Goal: Transaction & Acquisition: Purchase product/service

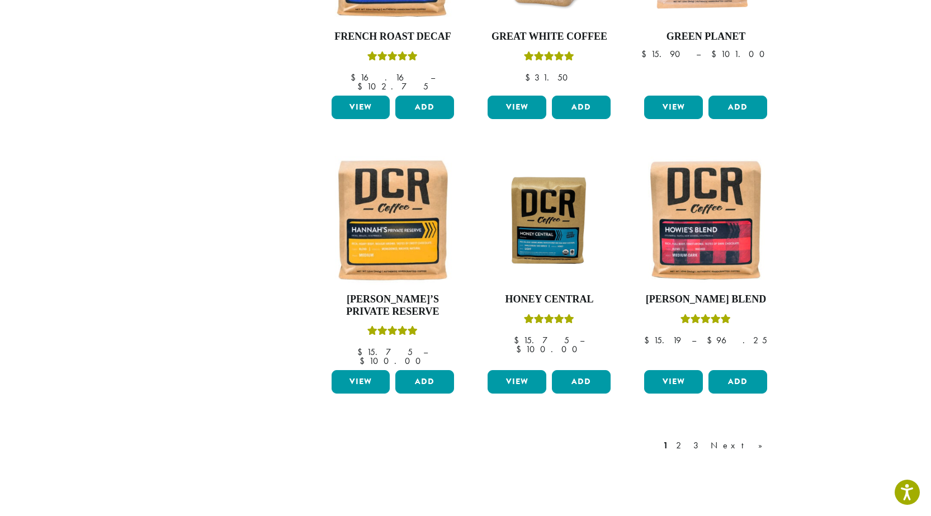
scroll to position [872, 0]
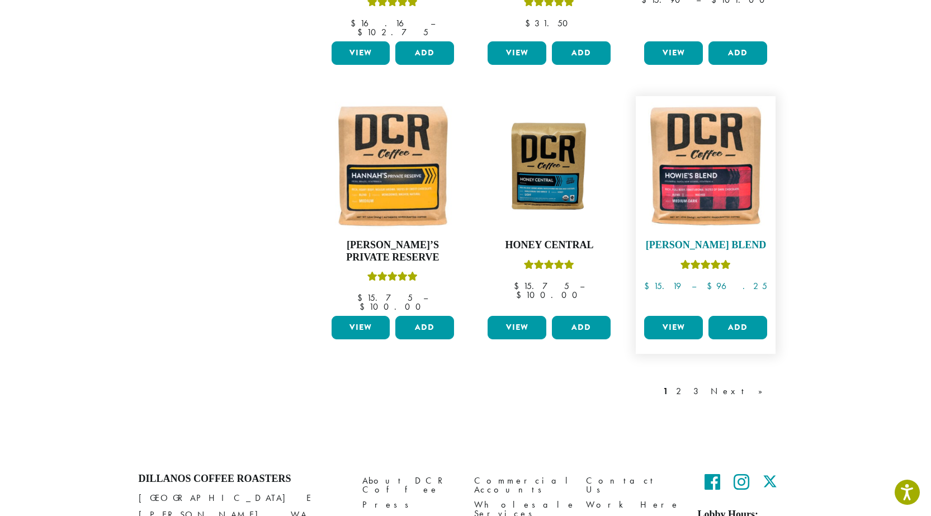
click at [696, 171] on img at bounding box center [705, 166] width 129 height 129
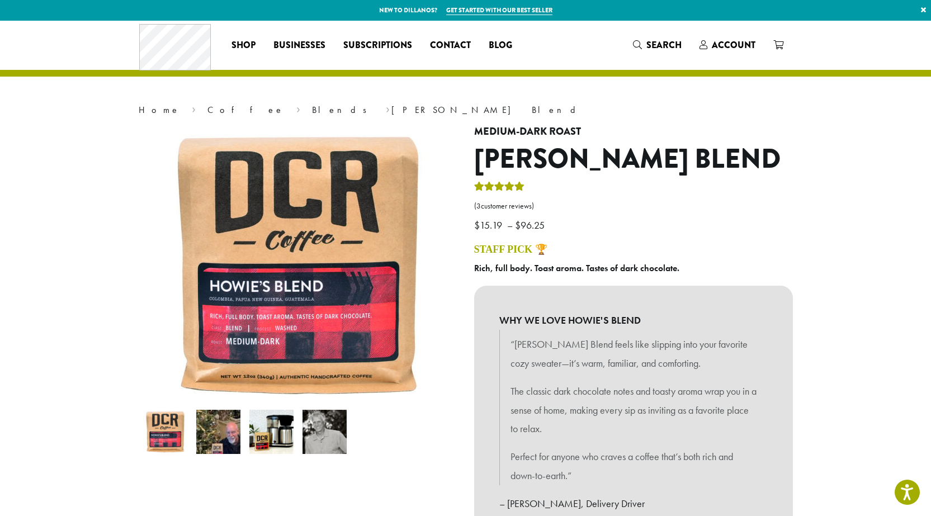
scroll to position [335, 0]
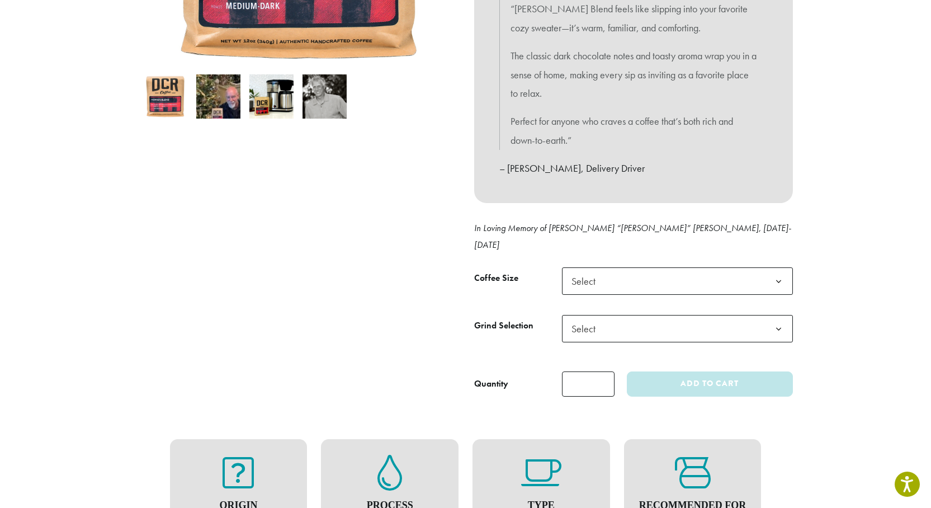
click at [633, 271] on span "Select" at bounding box center [677, 280] width 231 height 27
click at [692, 320] on span "Select" at bounding box center [677, 328] width 231 height 27
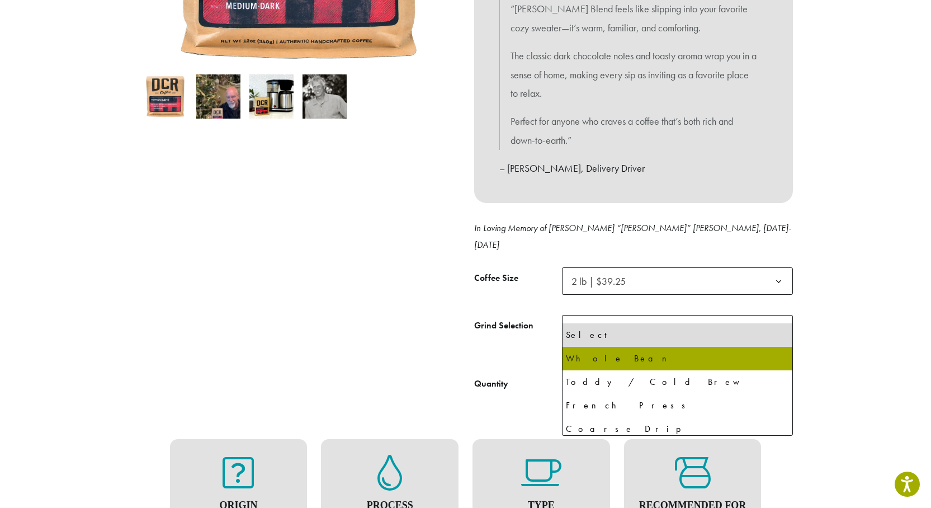
select select "**********"
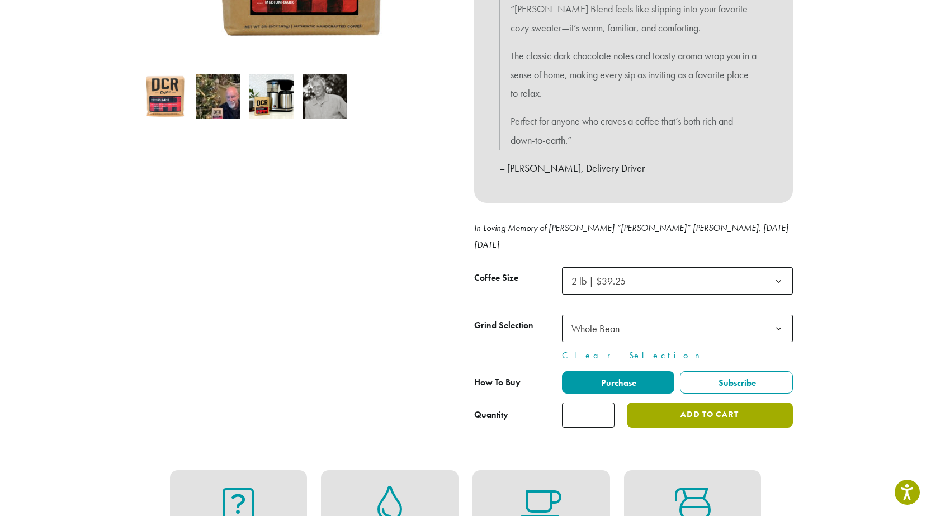
click at [707, 403] on button "Add to cart" at bounding box center [709, 415] width 165 height 25
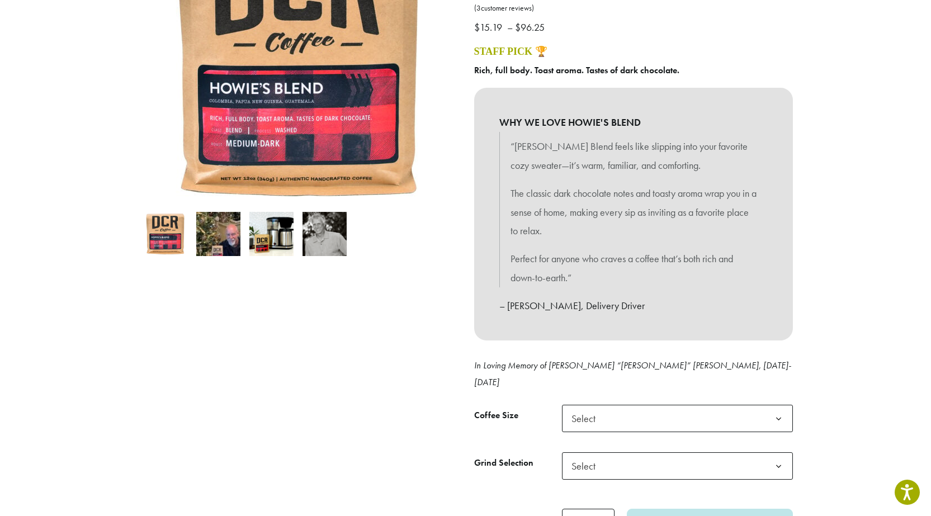
scroll to position [335, 0]
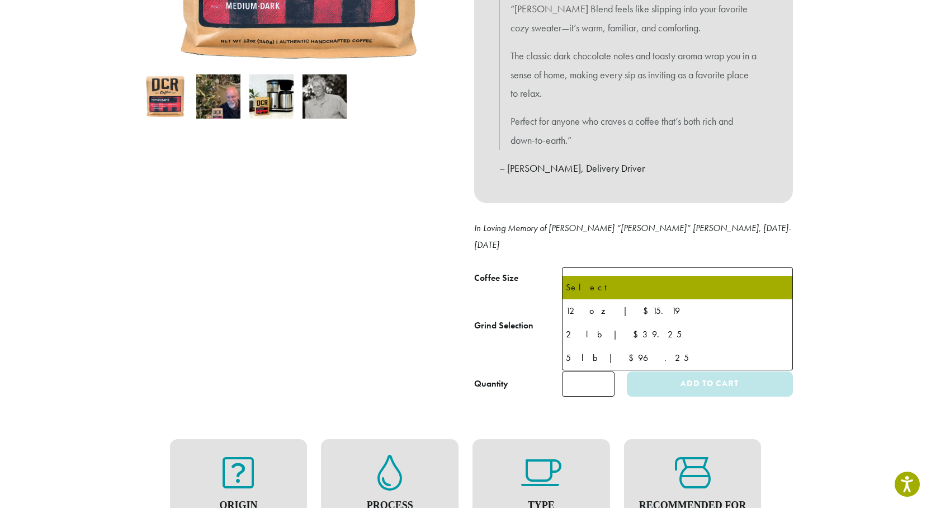
click at [622, 270] on span "Select" at bounding box center [677, 280] width 231 height 27
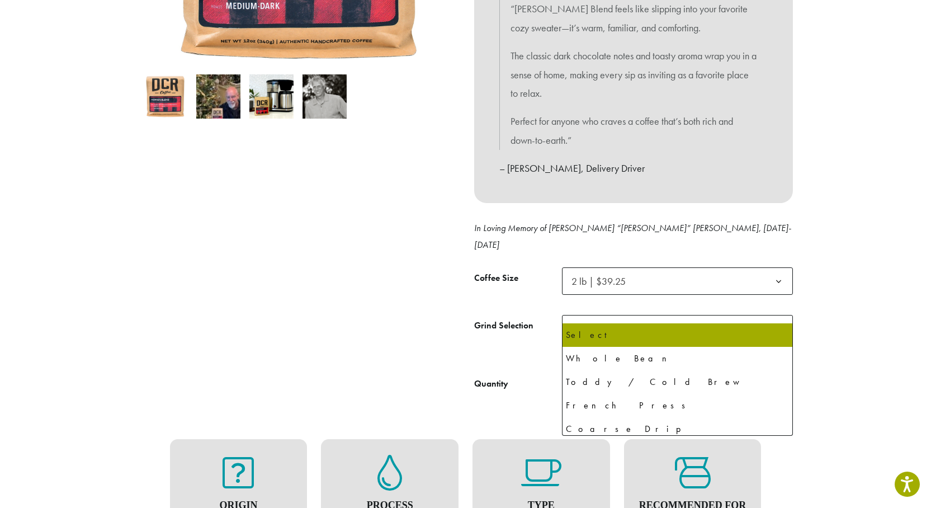
click at [619, 316] on span "Select" at bounding box center [677, 328] width 231 height 27
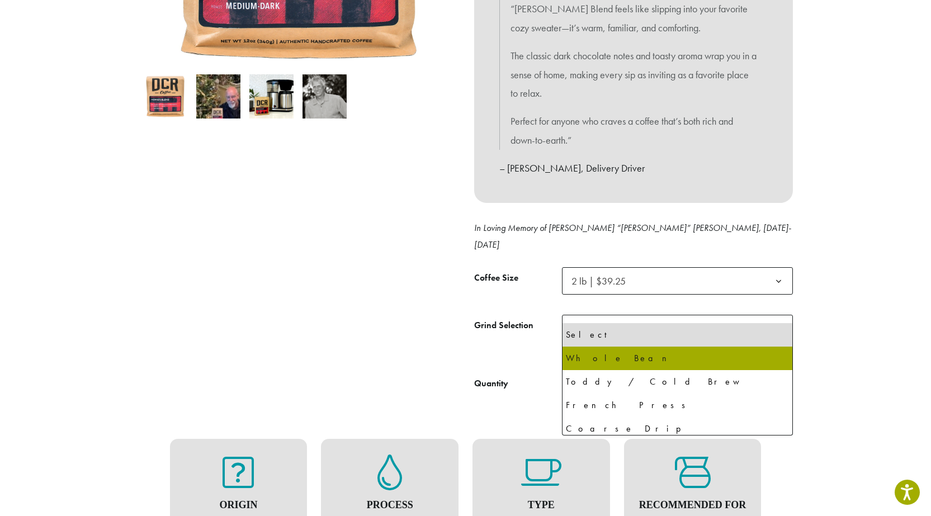
select select "**********"
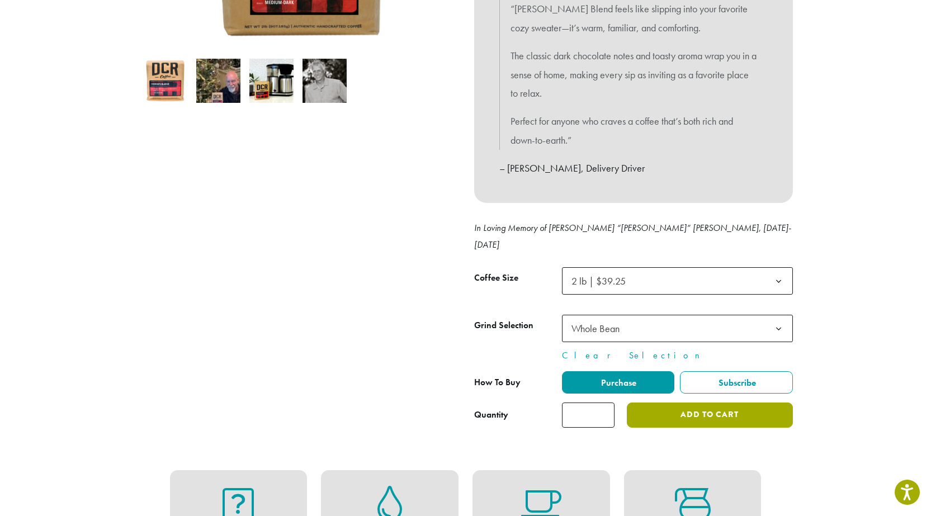
click at [682, 403] on button "Add to cart" at bounding box center [709, 415] width 165 height 25
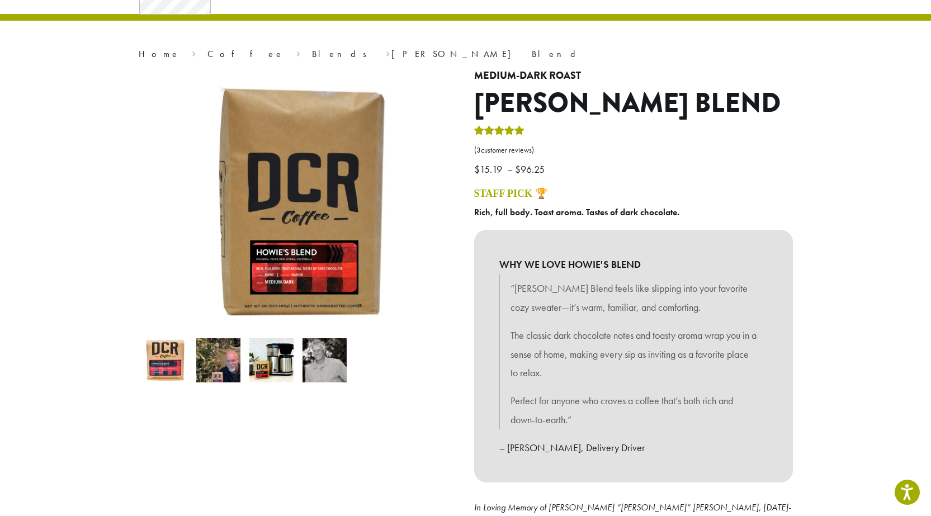
scroll to position [0, 0]
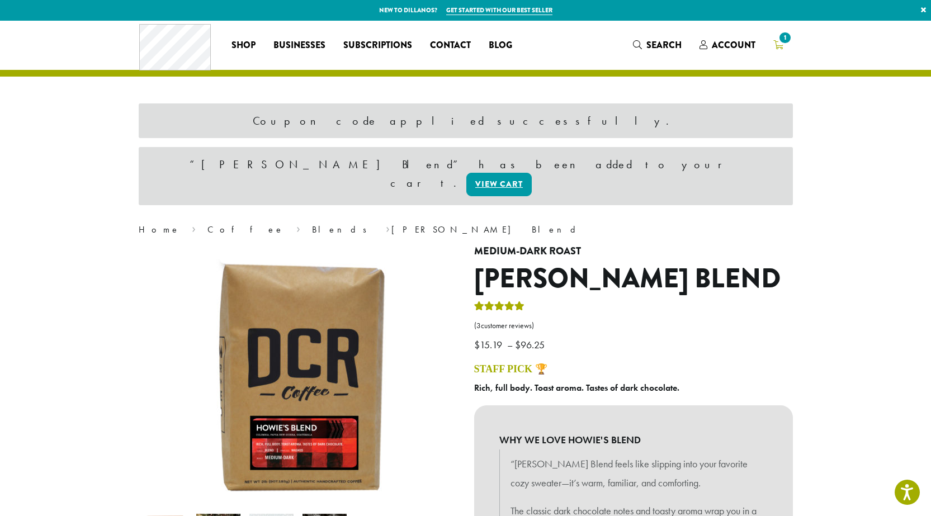
click at [779, 39] on span "1" at bounding box center [784, 37] width 15 height 15
